Goal: Transaction & Acquisition: Purchase product/service

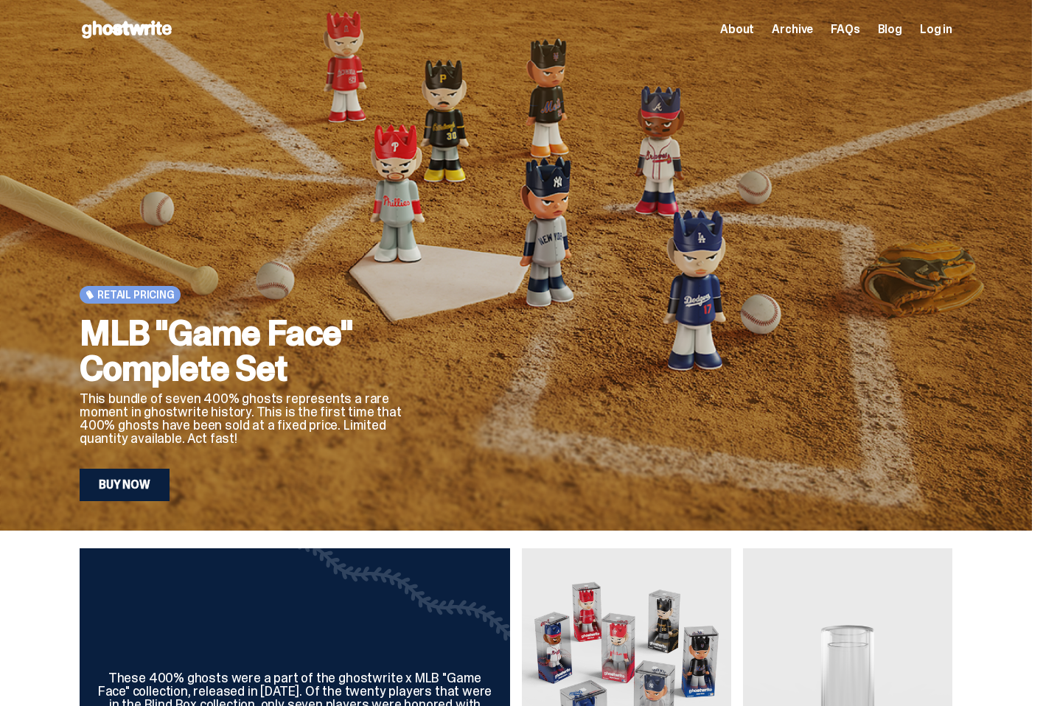
click at [146, 477] on link "Buy Now" at bounding box center [125, 485] width 90 height 32
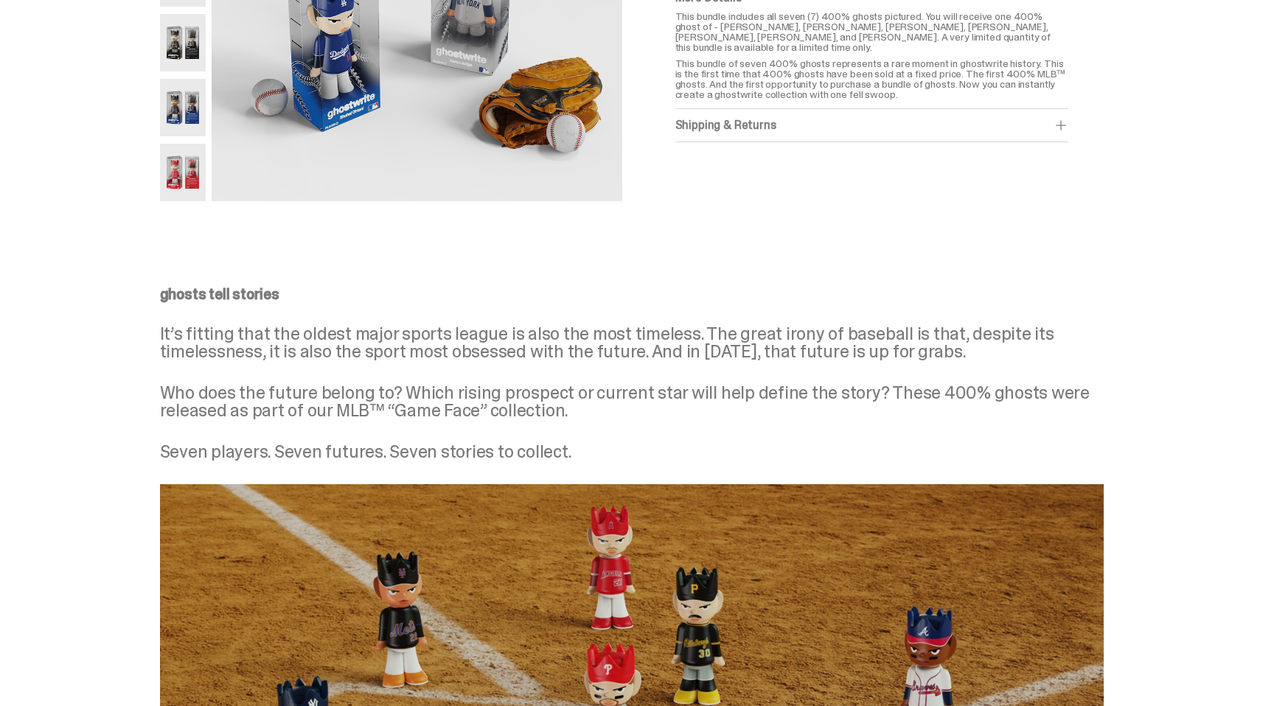
scroll to position [469, 0]
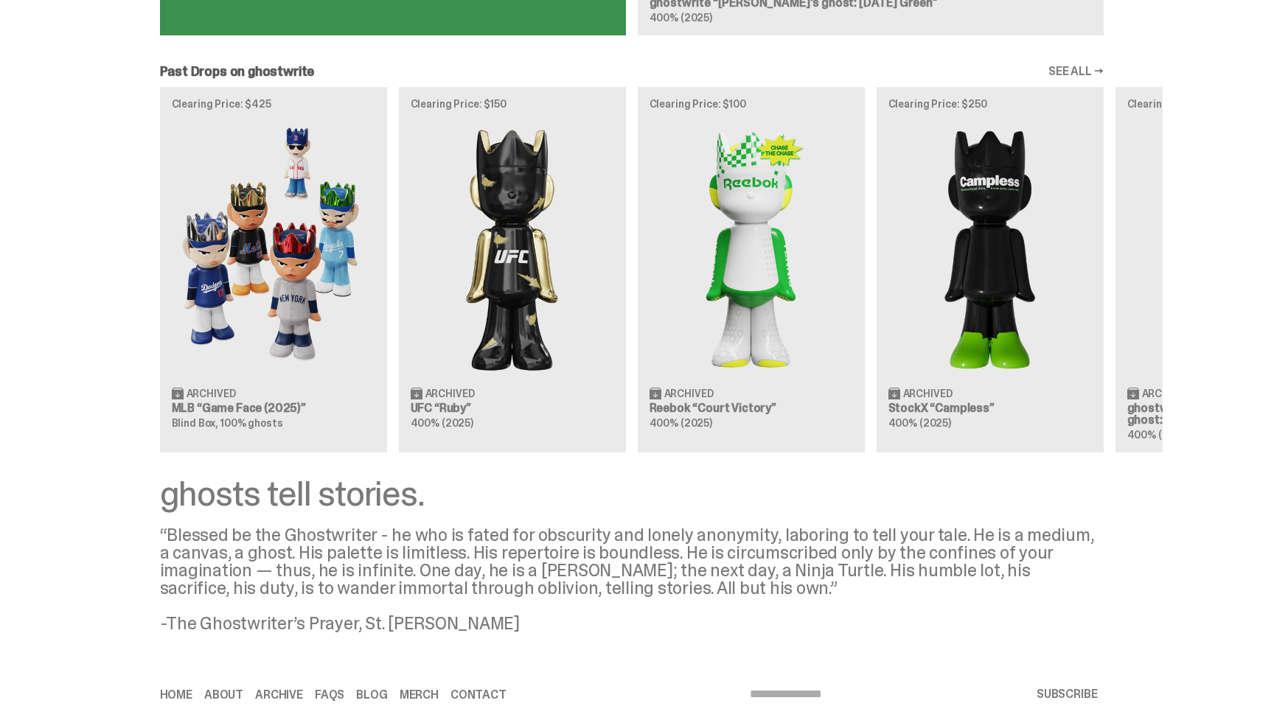
scroll to position [1259, 0]
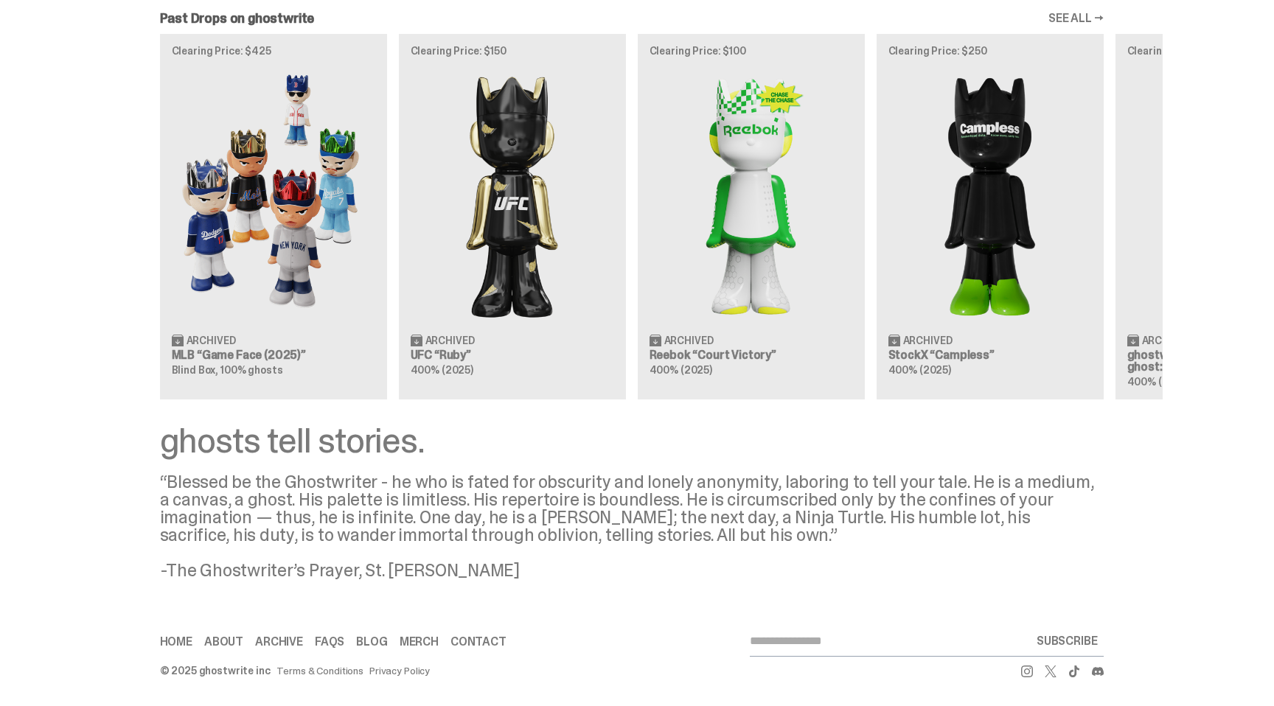
click at [482, 240] on div "Clearing Price: $425 Archived MLB “Game Face (2025)” Blind Box, 100% ghosts Cle…" at bounding box center [632, 217] width 1062 height 366
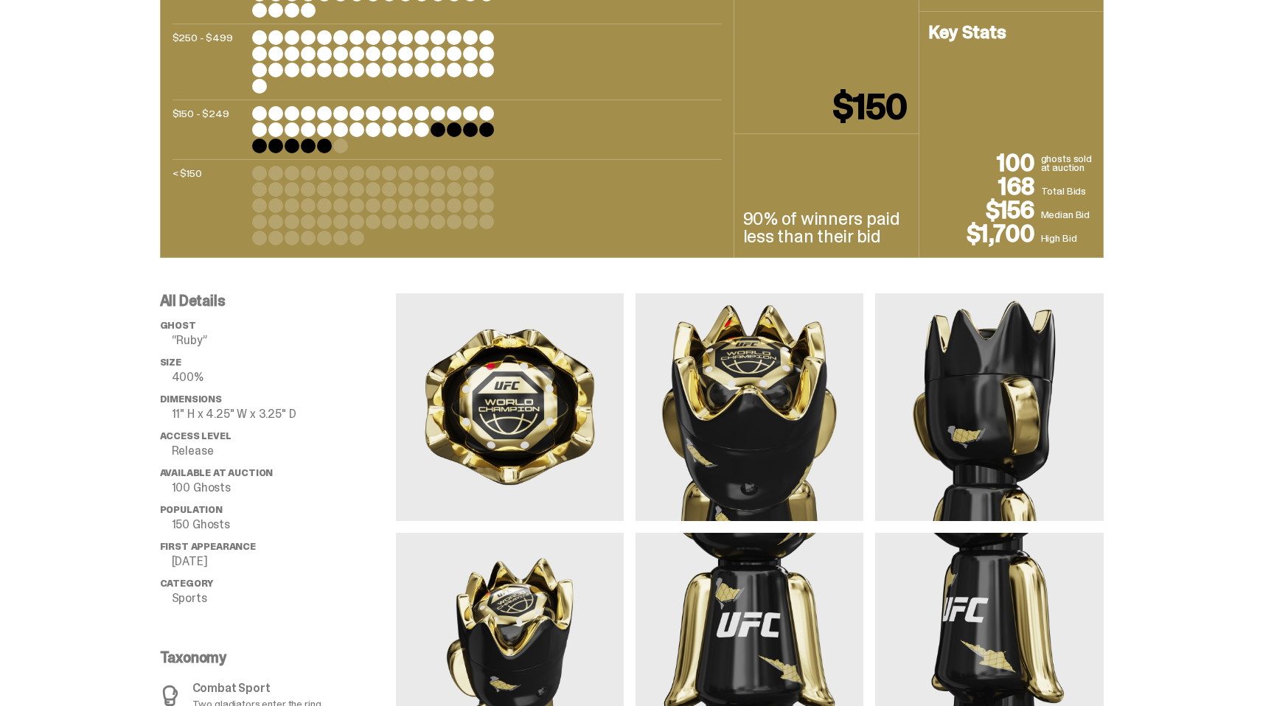
scroll to position [1259, 0]
